Goal: Communication & Community: Answer question/provide support

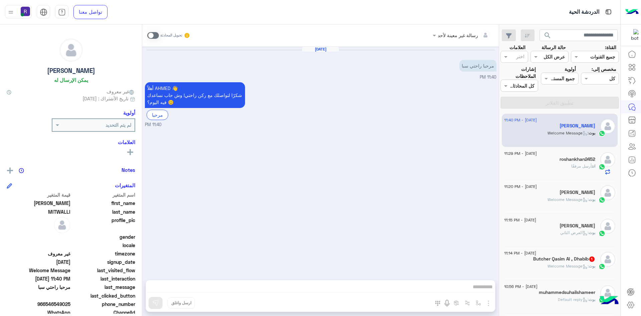
click at [155, 37] on span at bounding box center [153, 35] width 12 height 7
click at [487, 302] on img "button" at bounding box center [489, 303] width 8 height 8
click at [481, 288] on span "الصور" at bounding box center [476, 289] width 12 height 8
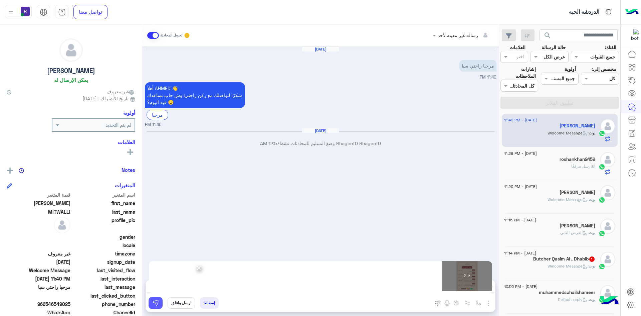
click at [153, 303] on img at bounding box center [155, 302] width 7 height 7
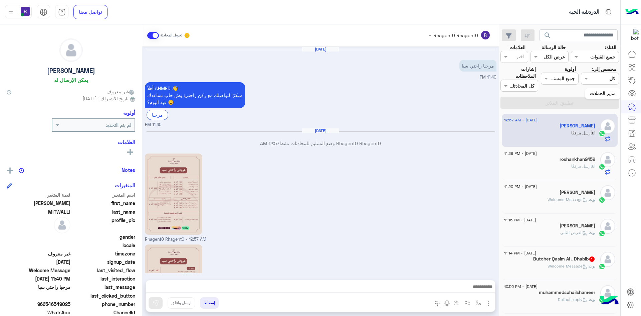
scroll to position [73, 0]
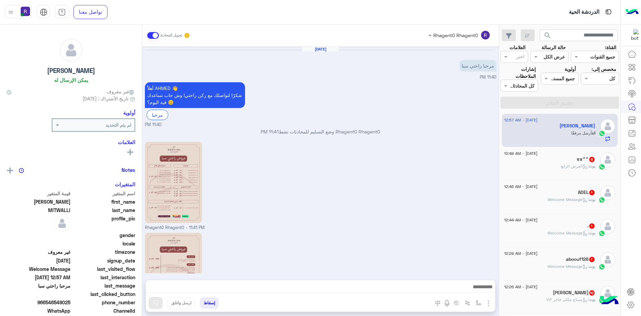
scroll to position [279, 0]
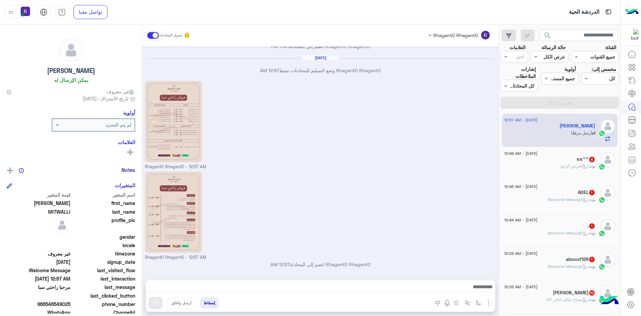
click at [573, 176] on div "12 August - 12:49 AM ππ^^ 6 بوت : العرض الرابع" at bounding box center [560, 163] width 116 height 33
click at [579, 163] on span ": العرض الرابع" at bounding box center [575, 165] width 28 height 5
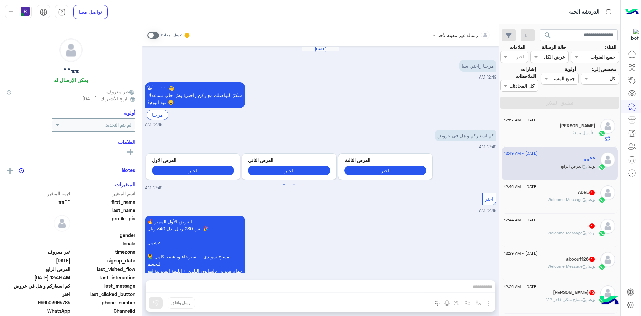
scroll to position [639, 0]
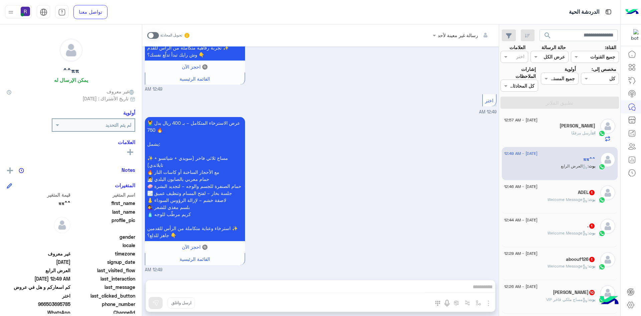
click at [598, 195] on div "12 August - 12:46 AM ADEL 1 بوت : Welcome Message" at bounding box center [559, 196] width 111 height 23
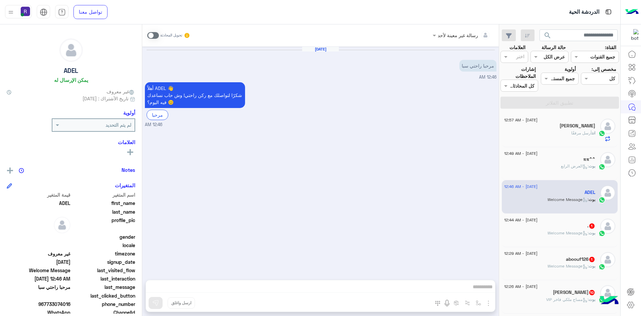
click at [148, 37] on span at bounding box center [153, 35] width 12 height 7
click at [489, 302] on img "button" at bounding box center [489, 303] width 8 height 8
click at [478, 291] on span "الصور" at bounding box center [476, 289] width 12 height 8
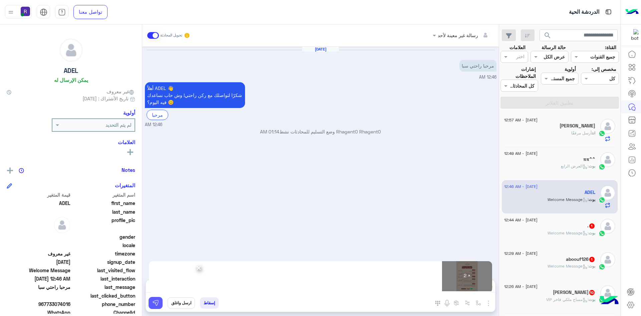
click at [159, 303] on img at bounding box center [155, 302] width 7 height 7
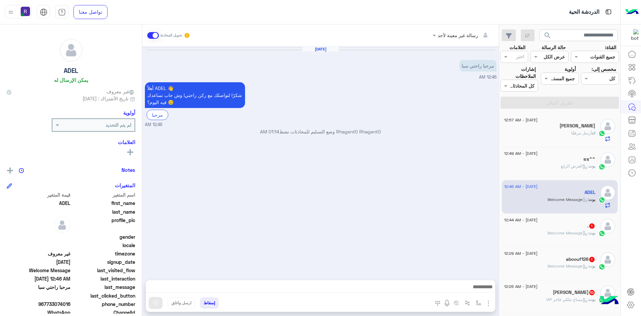
scroll to position [61, 0]
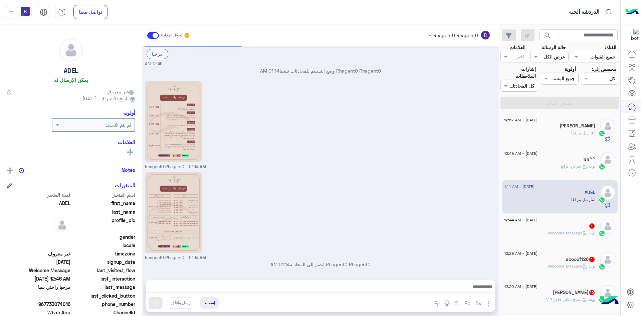
click at [587, 219] on div "12 August - 12:44 AM" at bounding box center [549, 220] width 91 height 4
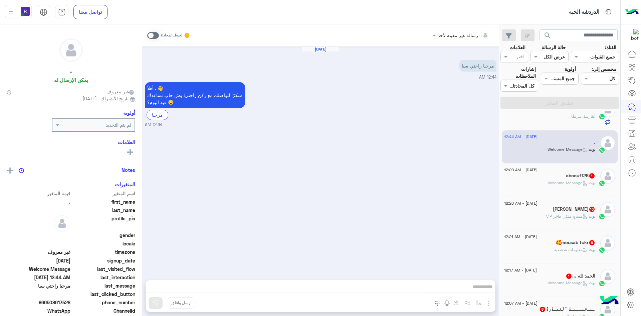
scroll to position [100, 0]
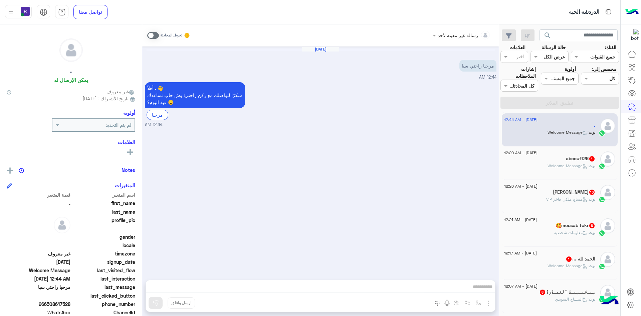
click at [150, 36] on span at bounding box center [153, 35] width 12 height 7
click at [488, 303] on img "button" at bounding box center [489, 303] width 8 height 8
click at [486, 288] on img at bounding box center [486, 289] width 5 height 8
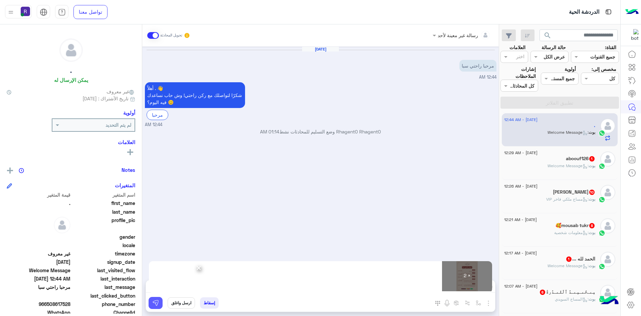
click at [157, 303] on img at bounding box center [155, 302] width 7 height 7
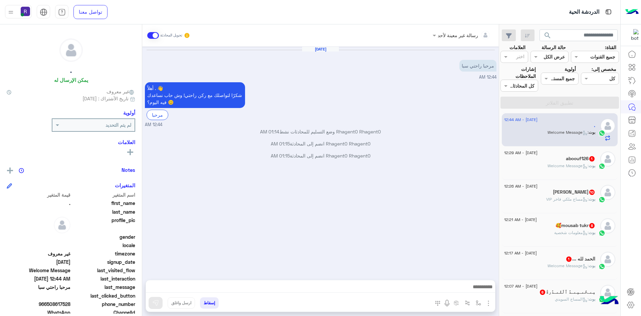
scroll to position [73, 0]
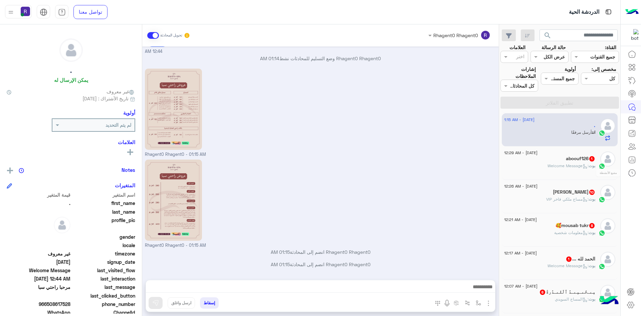
click at [600, 168] on div "متتبع الأنشطة" at bounding box center [603, 172] width 36 height 11
click at [567, 160] on h5 "aboouf126 1" at bounding box center [580, 159] width 29 height 6
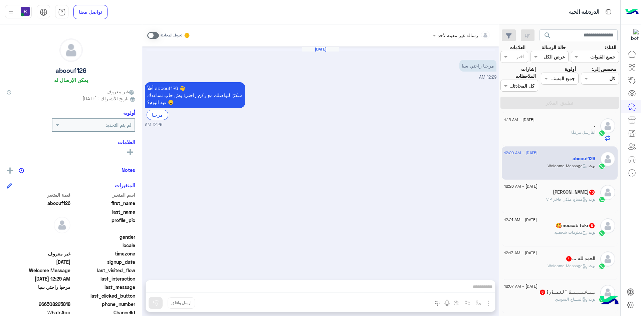
click at [156, 34] on span at bounding box center [153, 35] width 12 height 7
click at [487, 302] on img "button" at bounding box center [489, 303] width 8 height 8
click at [484, 289] on button "الصور" at bounding box center [478, 288] width 28 height 13
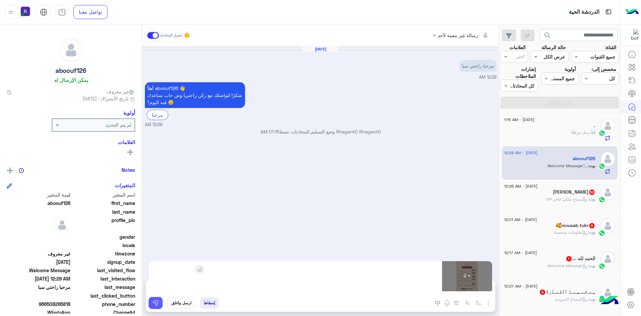
click at [158, 300] on img at bounding box center [155, 302] width 7 height 7
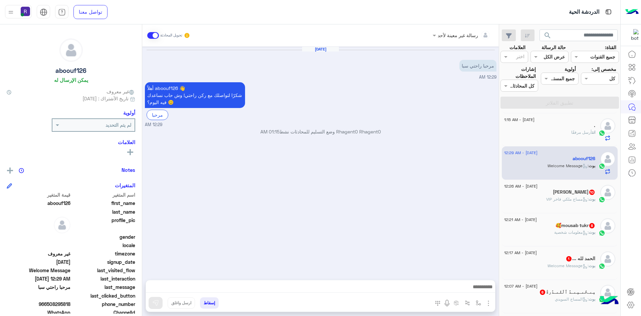
click at [580, 199] on span ": مساج ملكي فاخر VIP" at bounding box center [567, 198] width 42 height 5
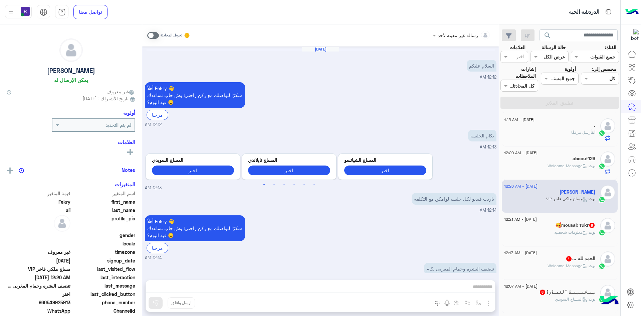
scroll to position [964, 0]
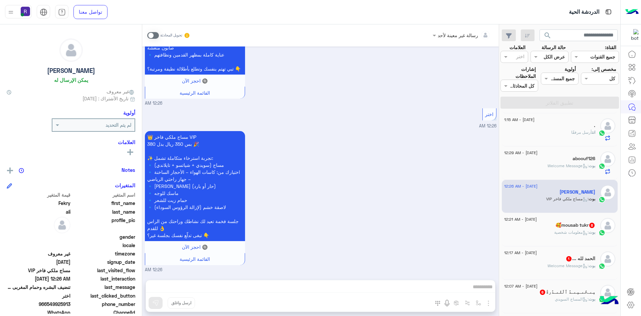
click at [596, 233] on div "12 August - 12:21 AM 🥰mousab tukr 8 بوت : معلومات شخصية" at bounding box center [559, 229] width 111 height 23
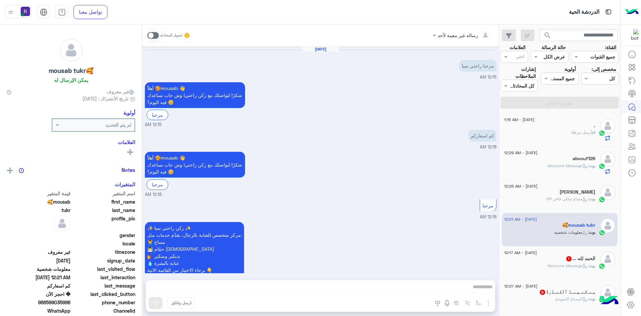
scroll to position [549, 0]
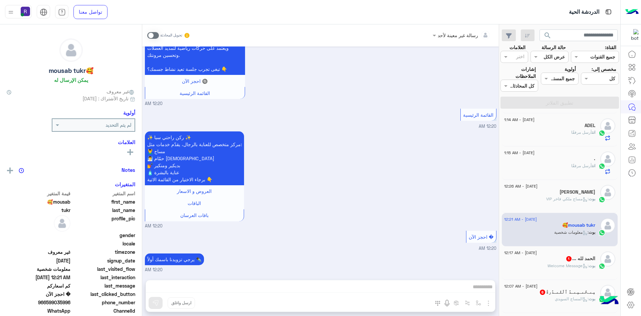
click at [154, 35] on span at bounding box center [153, 35] width 12 height 7
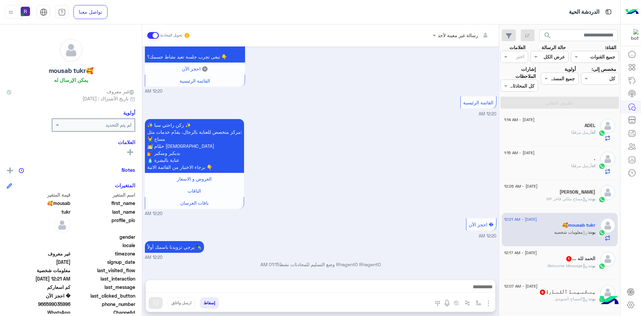
scroll to position [562, 0]
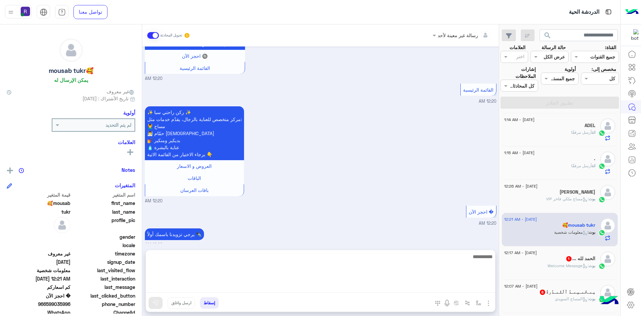
click at [485, 288] on textarea at bounding box center [320, 272] width 349 height 40
type textarea "*"
type textarea "**********"
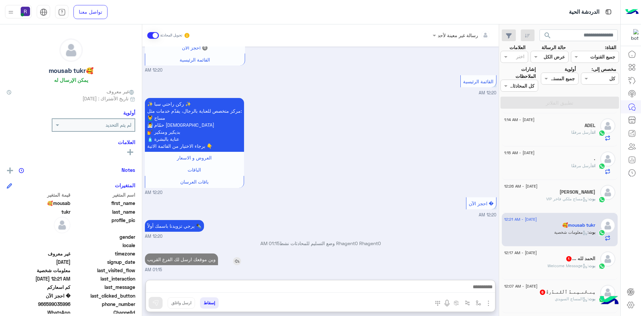
click at [198, 253] on p "وين موقعك ارسل لك الفرع القريب" at bounding box center [181, 259] width 73 height 12
click at [198, 227] on div "Aug 12, 2025 مرحبا راحتي سبا 12:15 AM أهلاً 🥰mousab 👋 شكرًا لتواصلك مع ركن راحت…" at bounding box center [320, 159] width 357 height 226
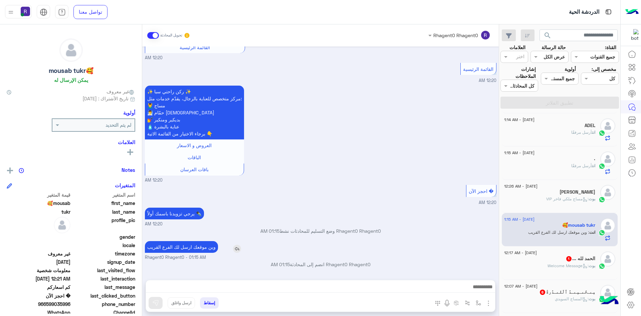
click at [201, 247] on p "وين موقعك ارسل لك الفرع القريب" at bounding box center [181, 247] width 73 height 12
copy app-msgs-text
click at [566, 266] on span ": Welcome Message" at bounding box center [568, 265] width 41 height 5
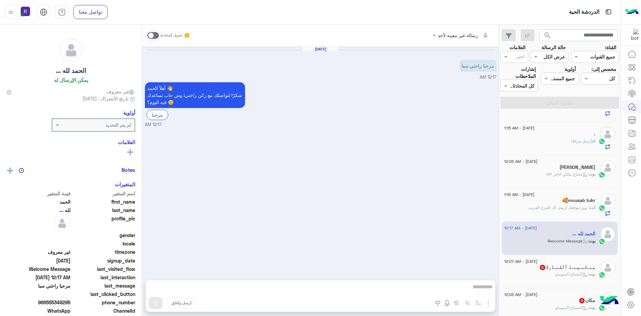
scroll to position [167, 0]
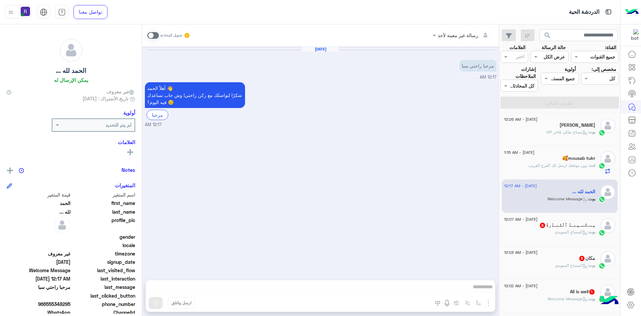
click at [594, 224] on h5 "مِےـحًےـمِےـدُ ٱلَغّےـدُرةّ 6" at bounding box center [567, 225] width 56 height 6
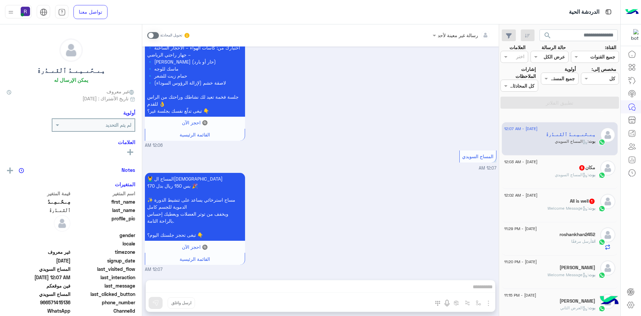
scroll to position [267, 0]
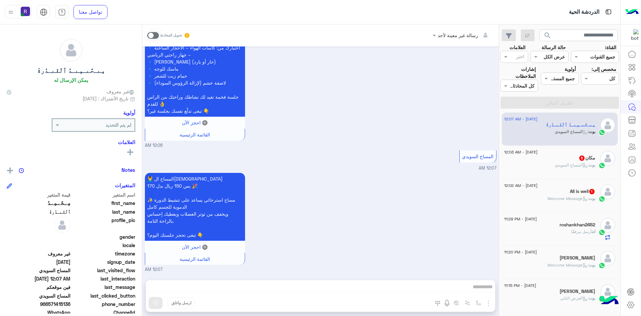
click at [569, 165] on span ": المساج السويدي" at bounding box center [572, 164] width 34 height 5
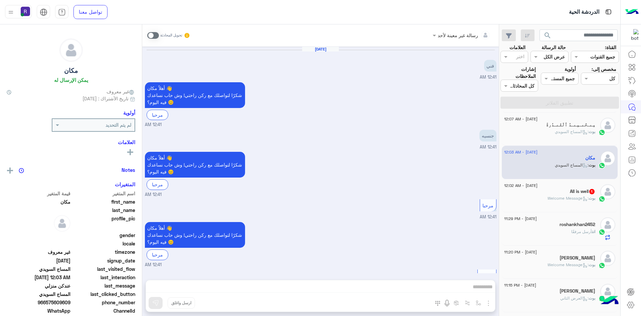
scroll to position [605, 0]
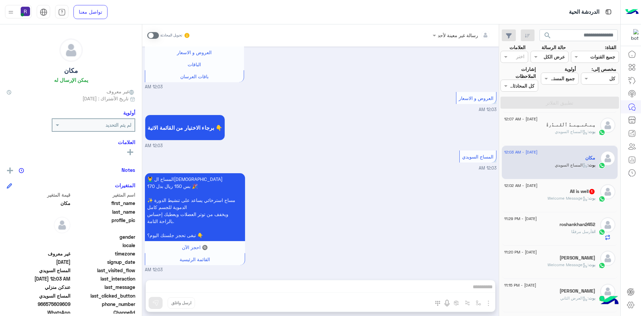
click at [563, 199] on span ": Welcome Message" at bounding box center [568, 197] width 41 height 5
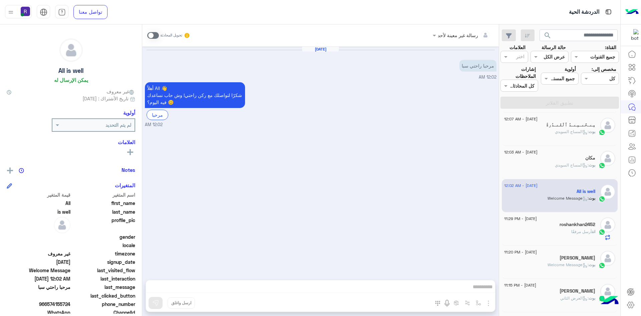
click at [146, 34] on div "رسالة غير معينة لأحد تحويل المحادثة" at bounding box center [320, 35] width 357 height 22
click at [152, 37] on span at bounding box center [153, 35] width 12 height 7
click at [490, 304] on img "button" at bounding box center [489, 303] width 8 height 8
click at [479, 290] on span "الصور" at bounding box center [476, 289] width 12 height 8
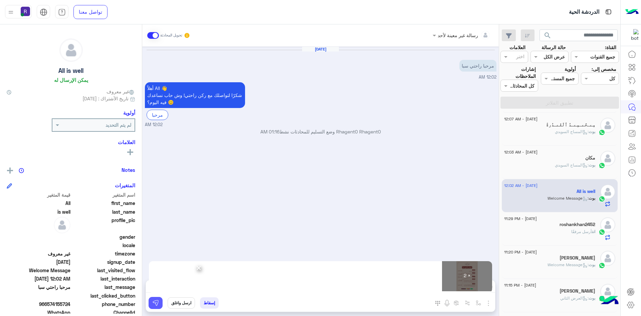
click at [155, 303] on img at bounding box center [155, 302] width 7 height 7
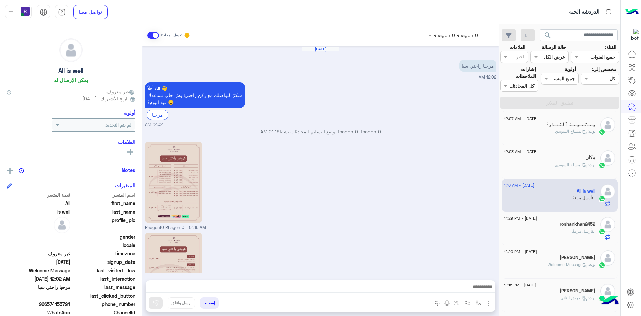
scroll to position [73, 0]
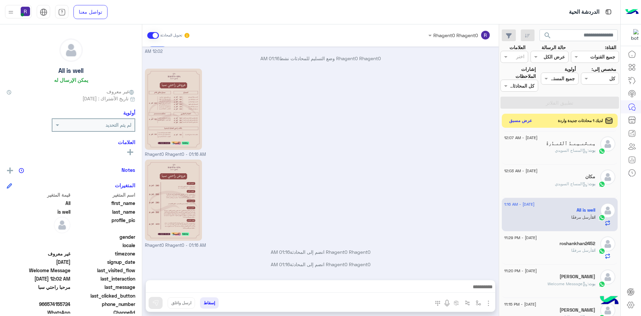
click at [520, 124] on button "عرض مسبق" at bounding box center [521, 120] width 28 height 9
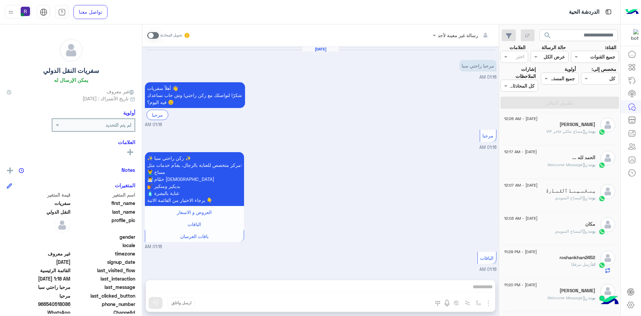
scroll to position [356, 0]
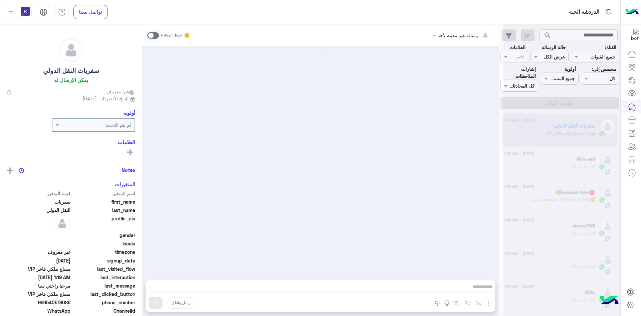
scroll to position [356, 0]
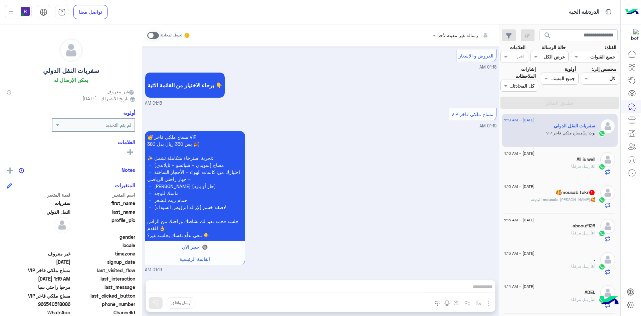
click at [574, 190] on h5 "🥰mousab tukr 1" at bounding box center [576, 192] width 40 height 6
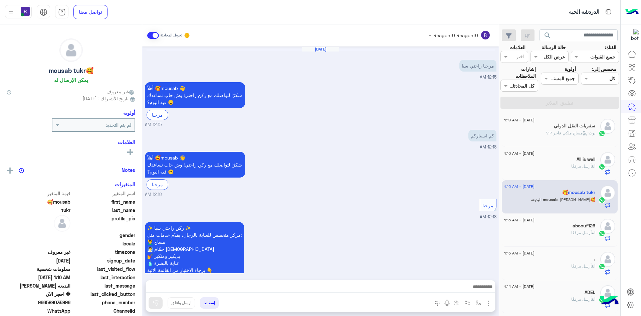
scroll to position [618, 0]
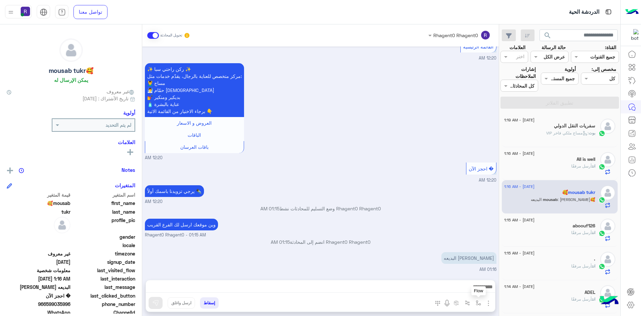
click at [479, 306] on button "button" at bounding box center [478, 302] width 11 height 11
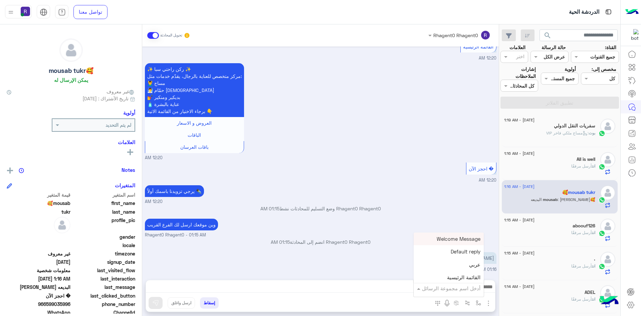
click at [465, 290] on input "text" at bounding box center [458, 288] width 45 height 8
type input "***"
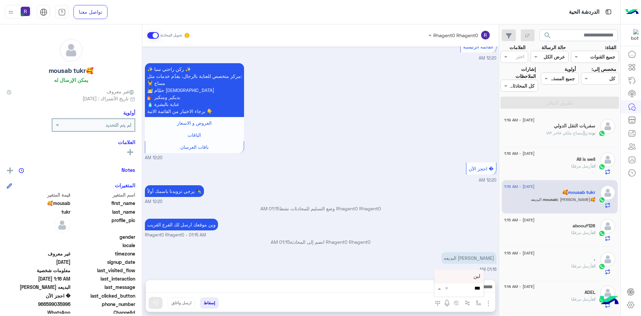
click at [474, 275] on span "لبن" at bounding box center [477, 276] width 7 height 6
type textarea "***"
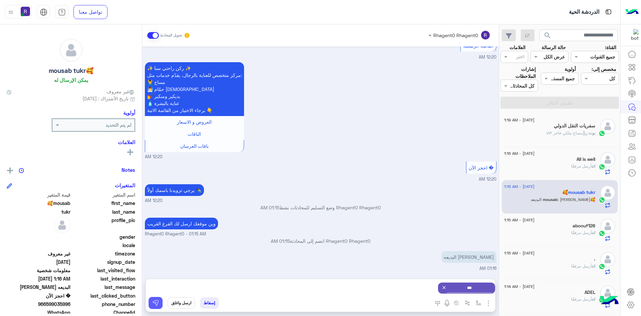
click at [154, 305] on img at bounding box center [155, 302] width 7 height 7
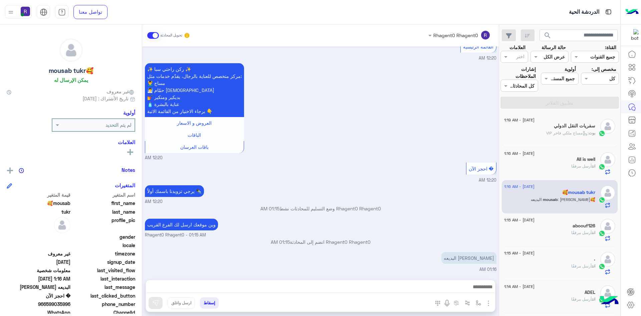
scroll to position [677, 0]
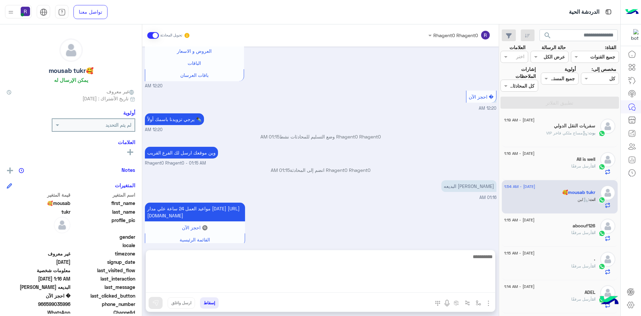
click at [323, 285] on textarea at bounding box center [320, 272] width 349 height 40
type textarea "**********"
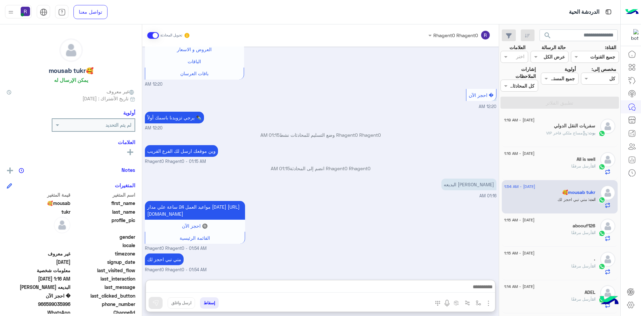
click at [437, 220] on div "مواعيد العمل 24 ساعة علي مدار اليوم https://maps.app.goo.gl/H7tsGYEmp6EGsZ938 🔘…" at bounding box center [321, 225] width 352 height 52
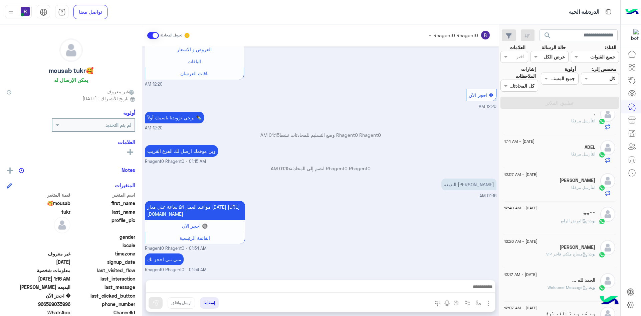
scroll to position [0, 0]
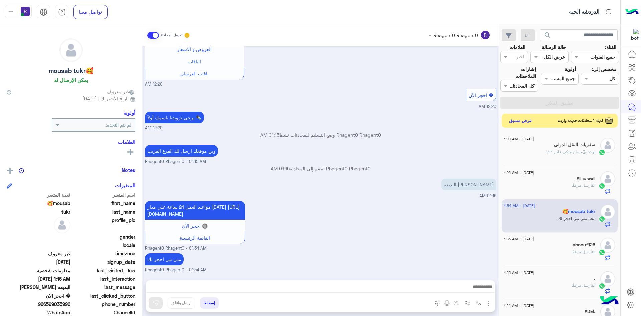
click at [524, 121] on button "عرض مسبق" at bounding box center [521, 120] width 28 height 9
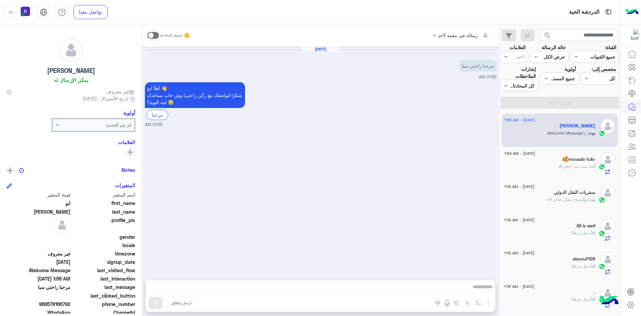
click at [152, 35] on span at bounding box center [153, 35] width 12 height 7
click at [490, 307] on img "button" at bounding box center [489, 303] width 8 height 8
click at [479, 289] on span "الصور" at bounding box center [476, 289] width 12 height 8
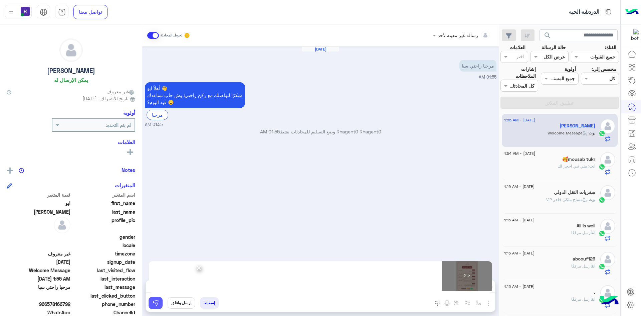
click at [157, 303] on img at bounding box center [155, 302] width 7 height 7
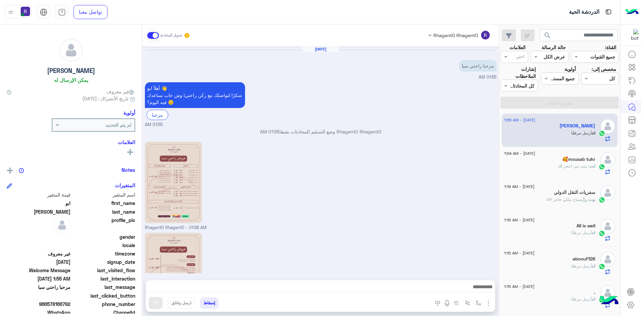
scroll to position [61, 0]
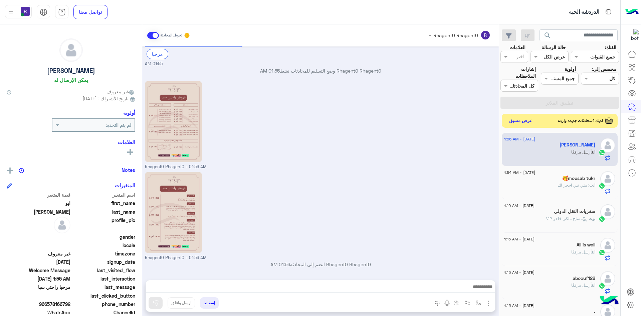
click at [531, 121] on button "عرض مسبق" at bounding box center [521, 120] width 28 height 9
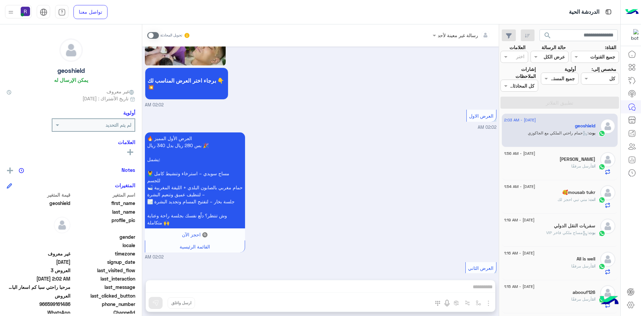
scroll to position [998, 0]
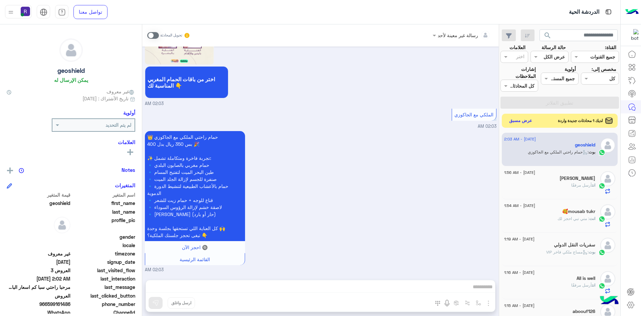
click at [522, 120] on button "عرض مسبق" at bounding box center [521, 120] width 28 height 9
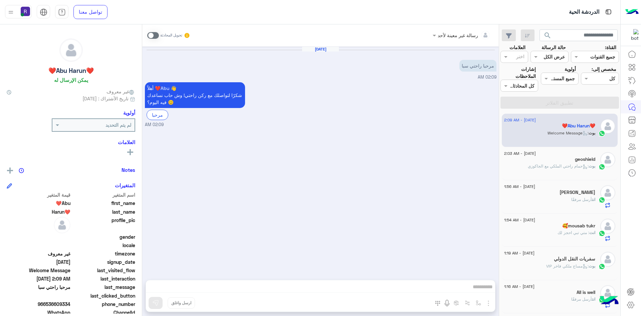
click at [152, 33] on span at bounding box center [153, 35] width 12 height 7
click at [489, 303] on img "button" at bounding box center [489, 303] width 8 height 8
click at [479, 291] on span "الصور" at bounding box center [476, 289] width 12 height 8
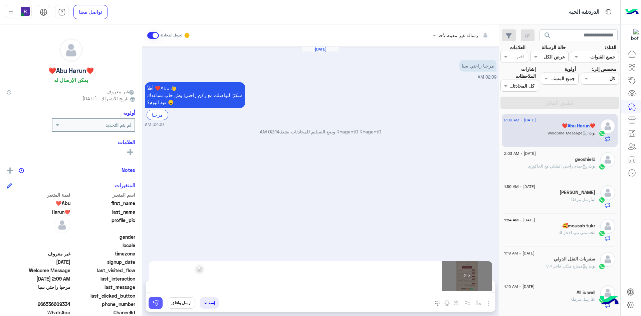
click at [153, 302] on img at bounding box center [155, 302] width 7 height 7
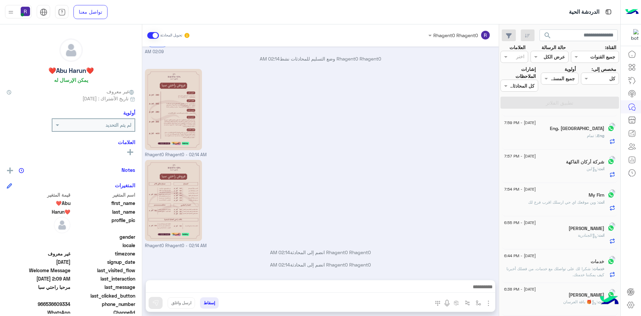
scroll to position [3, 0]
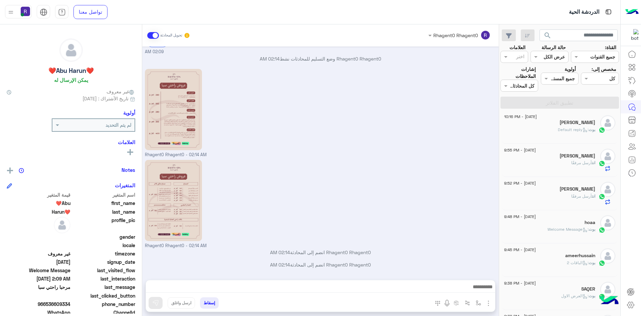
click at [594, 57] on input "text" at bounding box center [603, 56] width 24 height 7
click at [550, 59] on input "text" at bounding box center [557, 56] width 15 height 7
click at [558, 85] on b "مفتوحة" at bounding box center [558, 83] width 14 height 6
click at [552, 99] on button "تطبيق الفلاتر" at bounding box center [560, 103] width 119 height 12
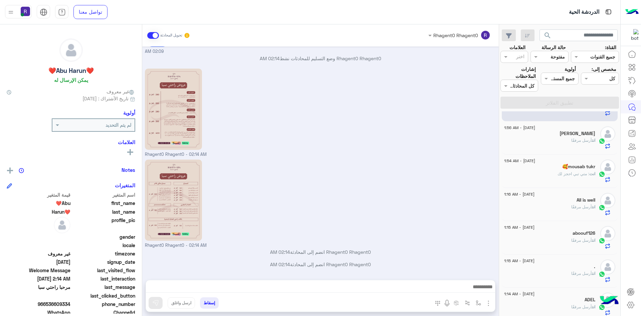
scroll to position [0, 0]
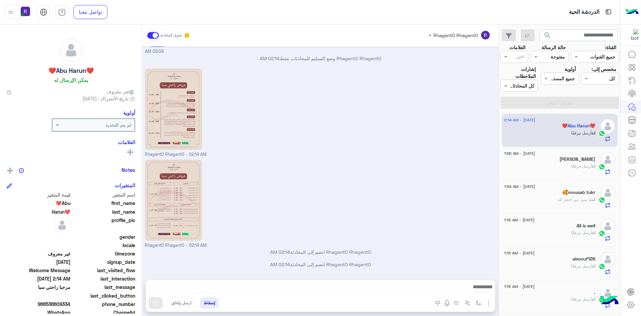
click at [550, 55] on input "text" at bounding box center [557, 56] width 15 height 7
click at [552, 70] on b "عرض الكل" at bounding box center [554, 70] width 21 height 6
click at [570, 99] on button "تطبيق الفلاتر" at bounding box center [560, 103] width 119 height 12
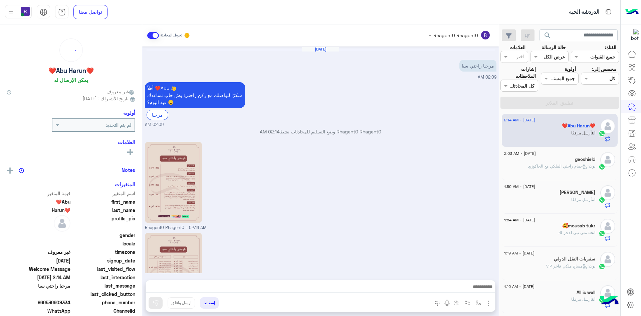
scroll to position [73, 0]
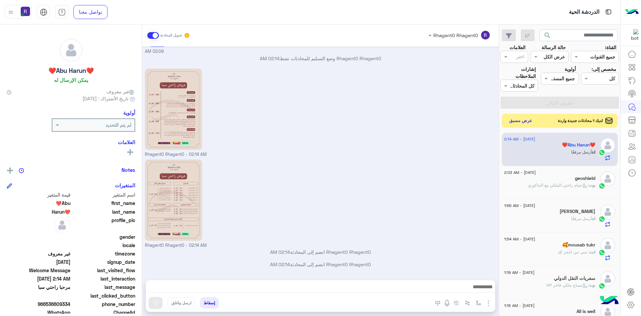
click at [527, 121] on button "عرض مسبق" at bounding box center [521, 120] width 28 height 9
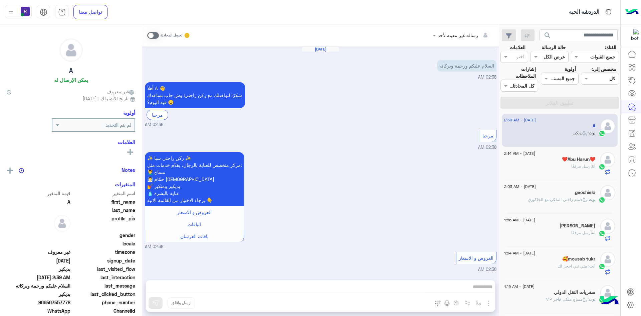
scroll to position [339, 0]
